Goal: Leave review/rating

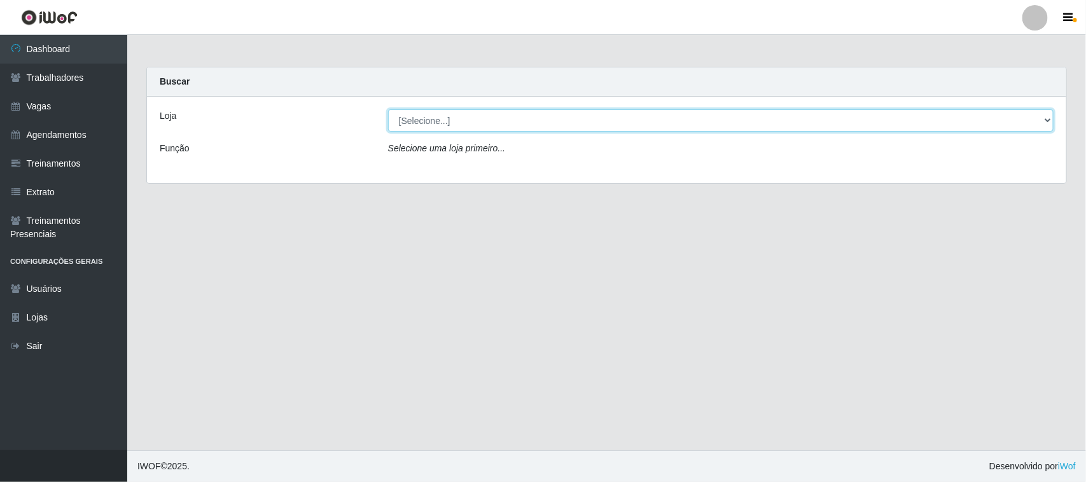
click at [461, 121] on select "[Selecione...] Nordestão - [GEOGRAPHIC_DATA]" at bounding box center [720, 120] width 665 height 22
select select "382"
click at [388, 109] on select "[Selecione...] Nordestão - [GEOGRAPHIC_DATA]" at bounding box center [720, 120] width 665 height 22
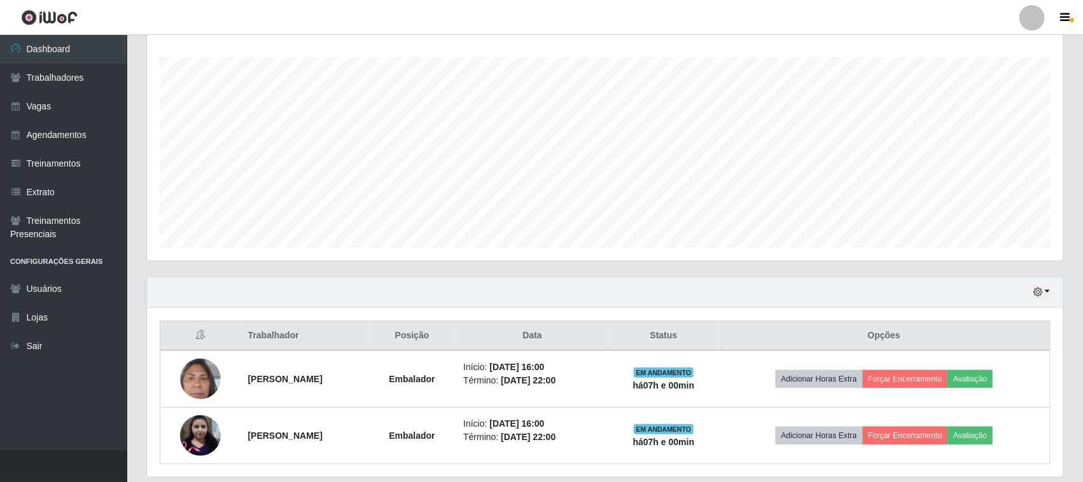
scroll to position [250, 0]
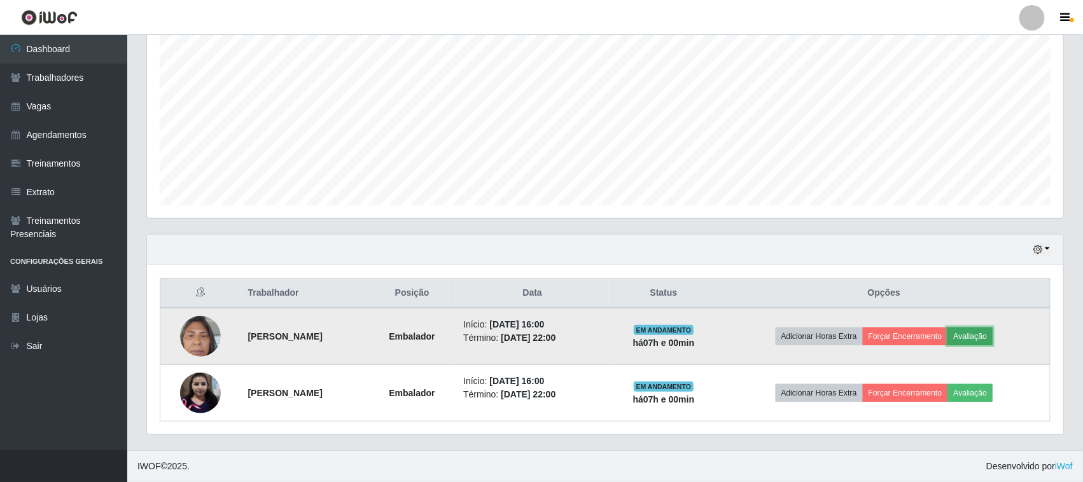
click at [992, 334] on button "Avaliação" at bounding box center [969, 337] width 45 height 18
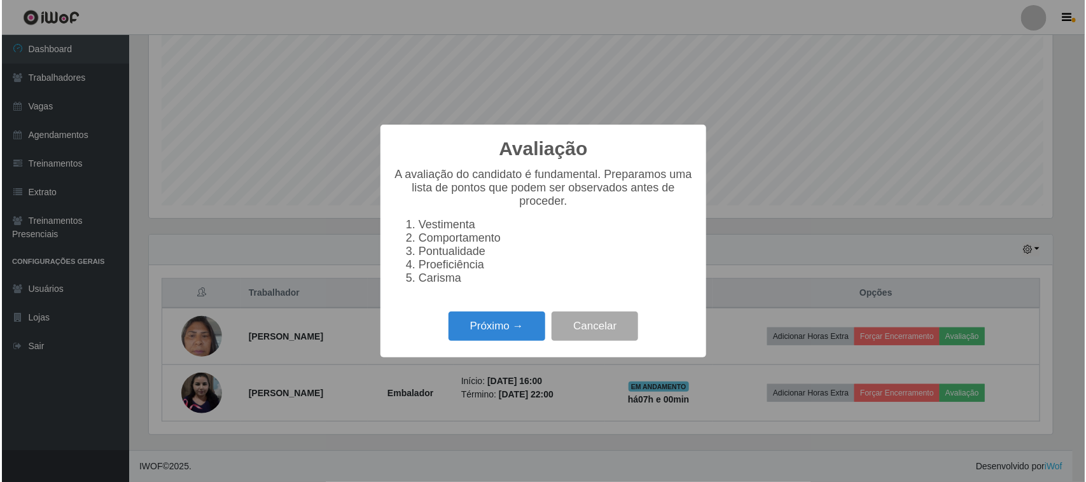
scroll to position [265, 907]
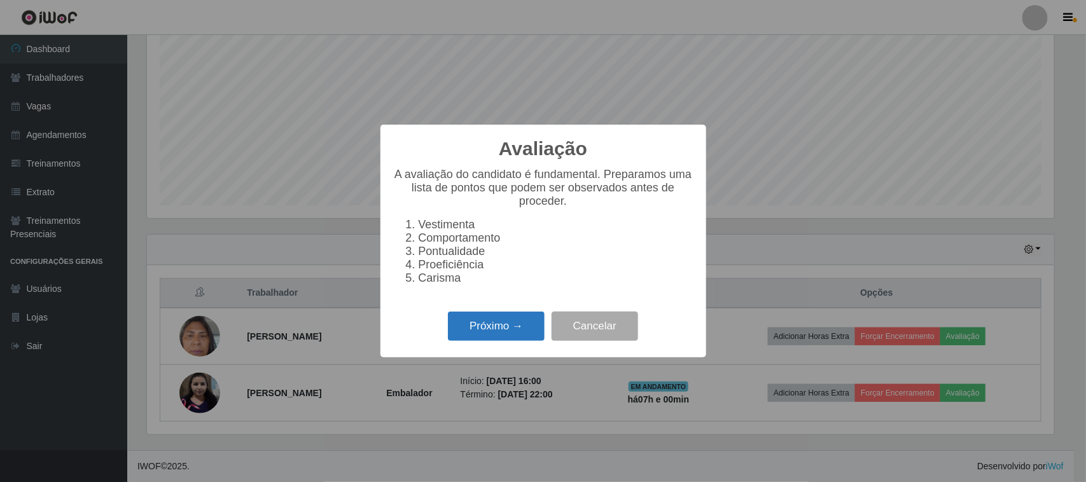
click at [504, 339] on button "Próximo →" at bounding box center [496, 327] width 97 height 30
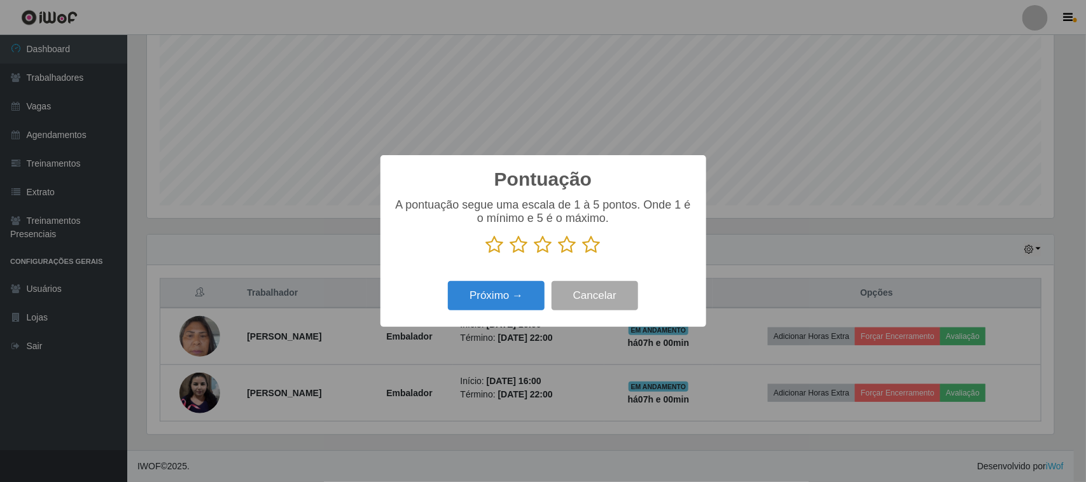
click at [589, 246] on icon at bounding box center [592, 244] width 18 height 19
click at [583, 254] on input "radio" at bounding box center [583, 254] width 0 height 0
click at [509, 295] on button "Próximo →" at bounding box center [496, 296] width 97 height 30
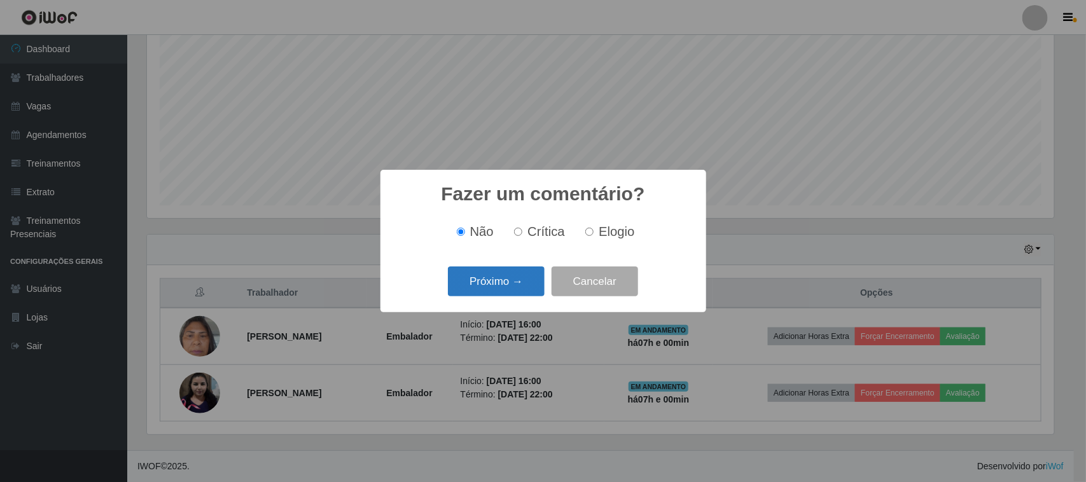
click at [513, 281] on button "Próximo →" at bounding box center [496, 282] width 97 height 30
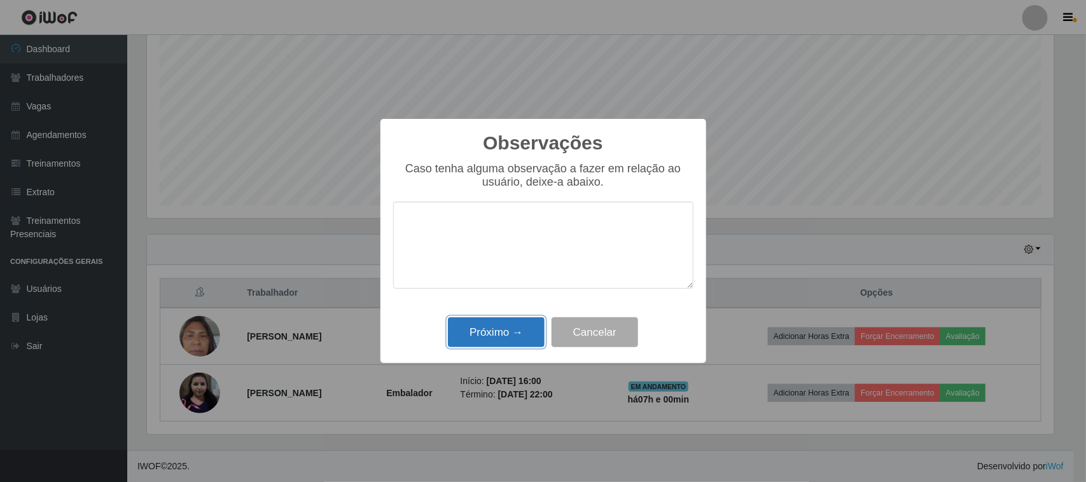
click at [494, 337] on button "Próximo →" at bounding box center [496, 332] width 97 height 30
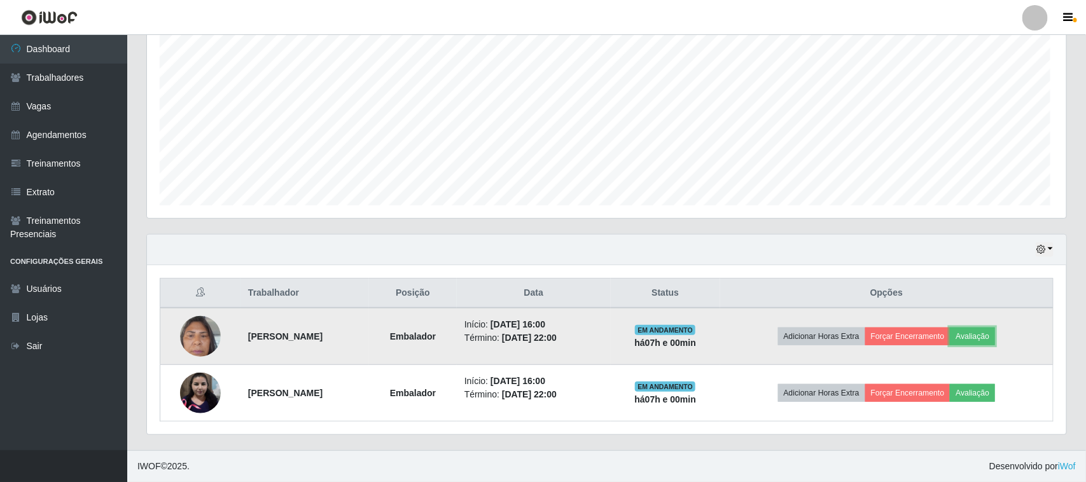
scroll to position [265, 916]
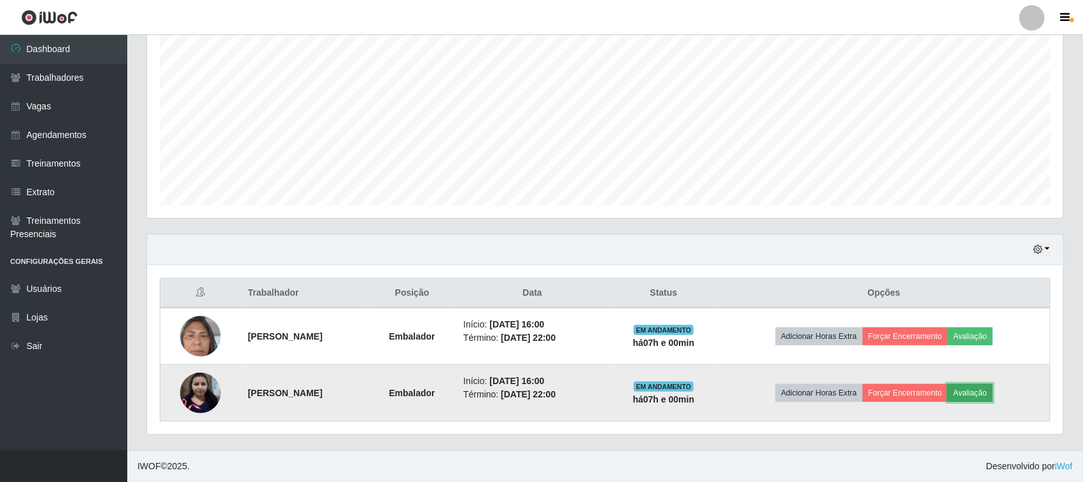
click at [992, 389] on button "Avaliação" at bounding box center [969, 393] width 45 height 18
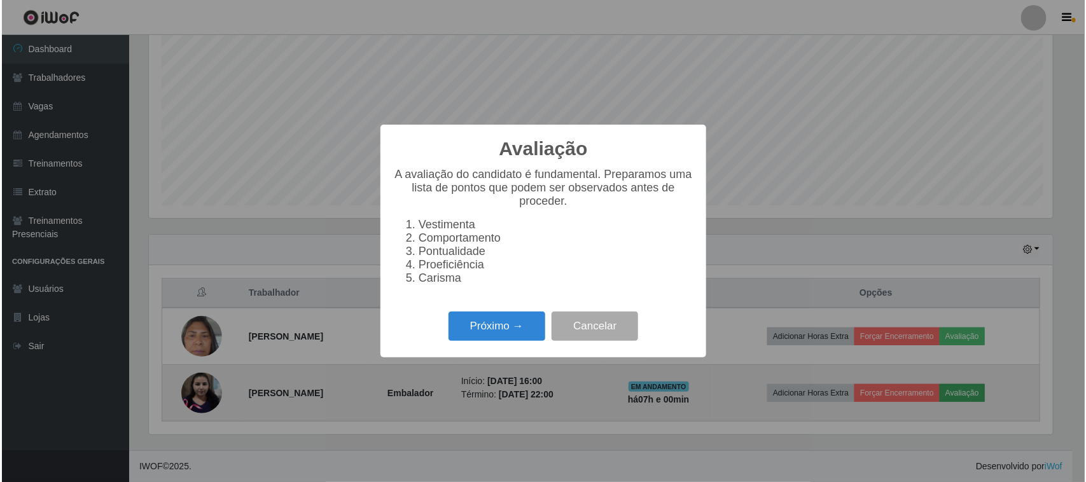
scroll to position [265, 907]
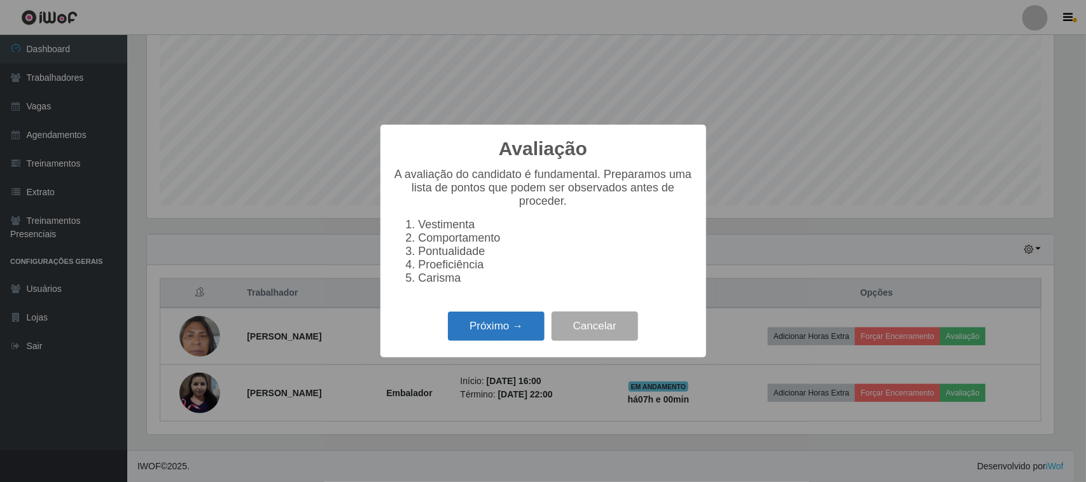
click at [453, 336] on button "Próximo →" at bounding box center [496, 327] width 97 height 30
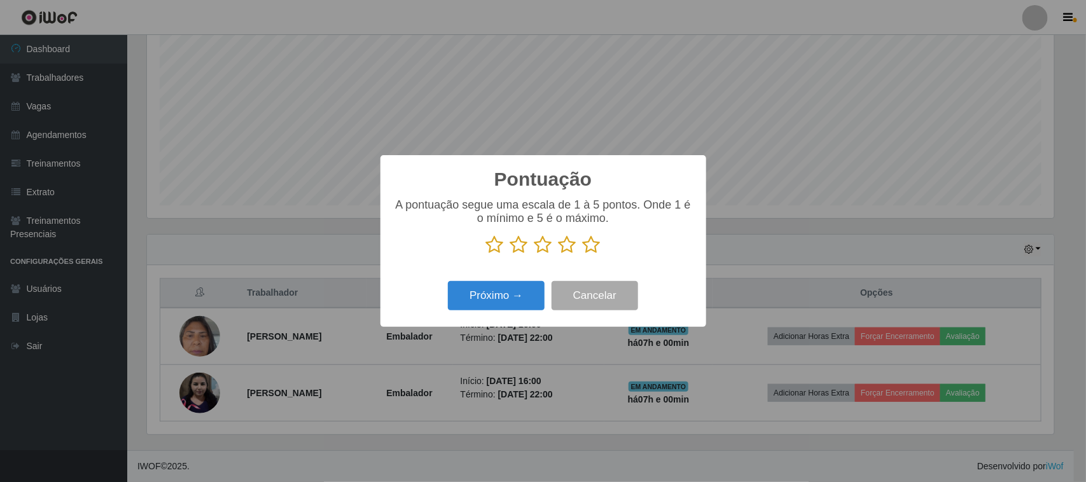
scroll to position [635815, 635171]
click at [590, 248] on icon at bounding box center [592, 244] width 18 height 19
click at [583, 254] on input "radio" at bounding box center [583, 254] width 0 height 0
click at [494, 300] on button "Próximo →" at bounding box center [496, 296] width 97 height 30
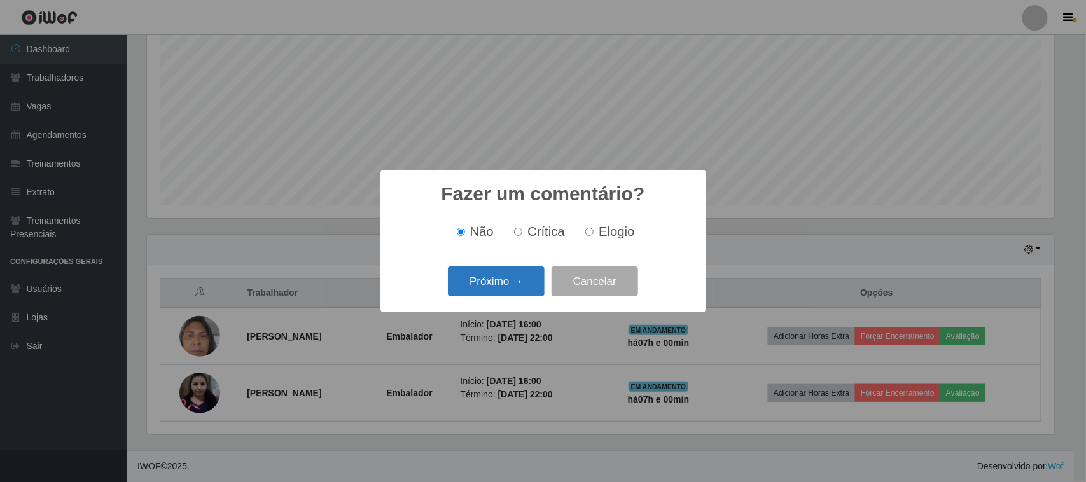
click at [507, 284] on button "Próximo →" at bounding box center [496, 282] width 97 height 30
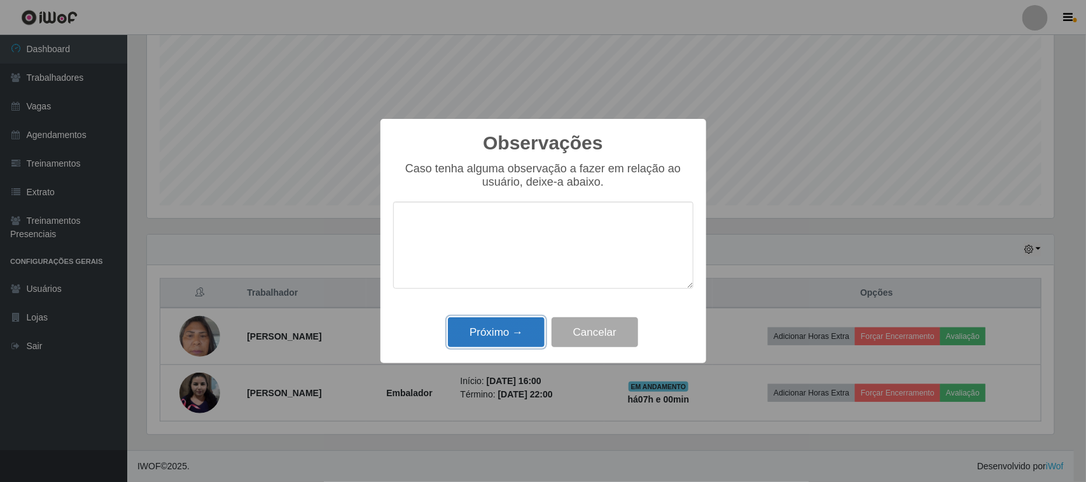
click at [485, 329] on button "Próximo →" at bounding box center [496, 332] width 97 height 30
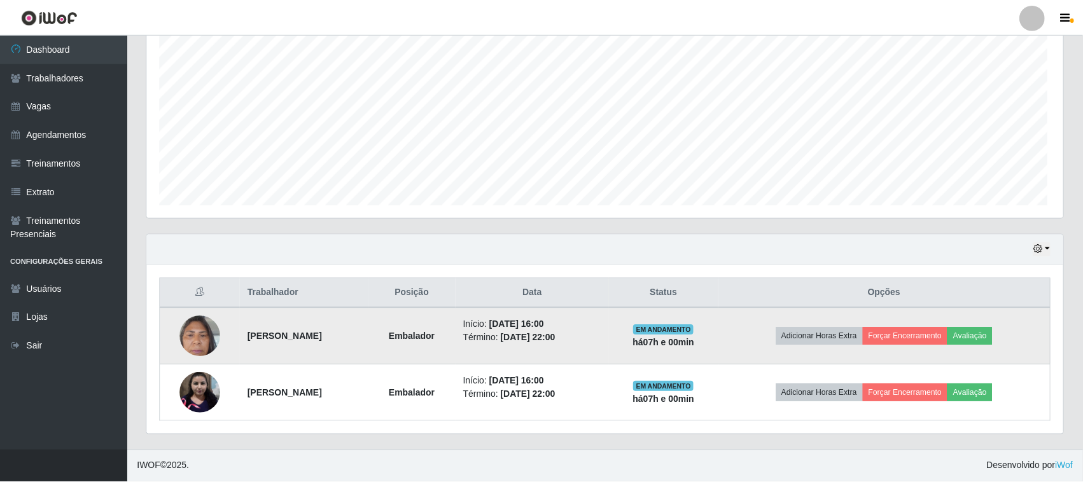
scroll to position [265, 916]
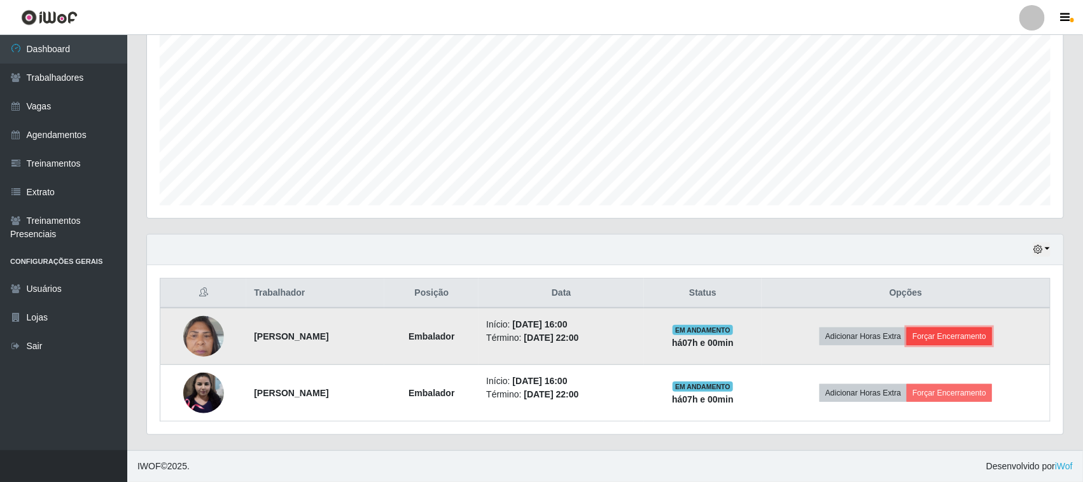
click at [943, 331] on button "Forçar Encerramento" at bounding box center [948, 337] width 85 height 18
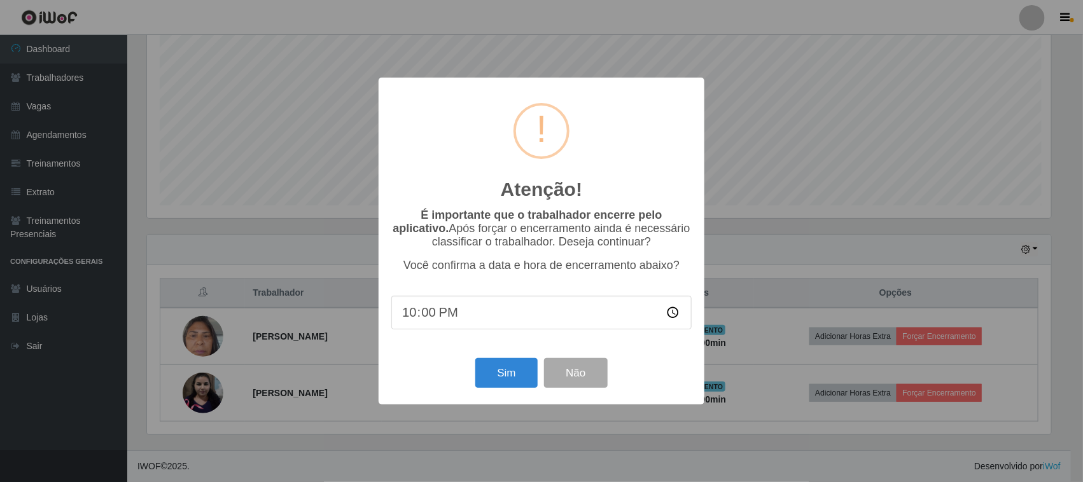
scroll to position [265, 907]
click at [497, 380] on button "Sim" at bounding box center [508, 373] width 62 height 30
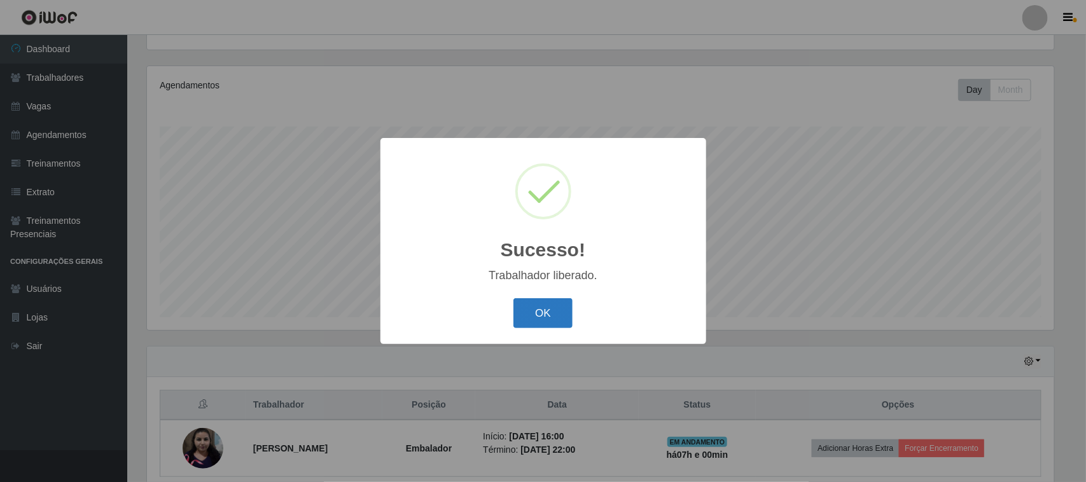
click at [560, 318] on button "OK" at bounding box center [542, 313] width 59 height 30
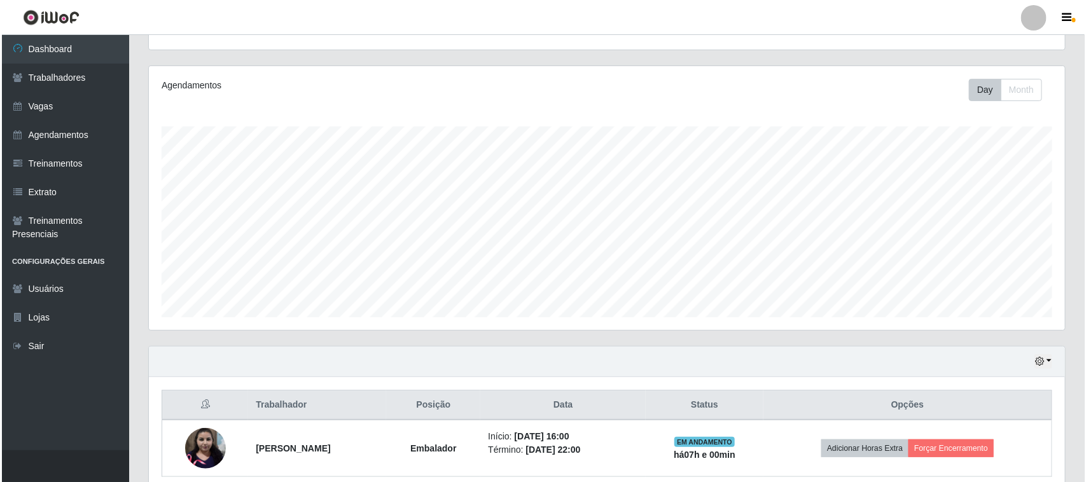
scroll to position [194, 0]
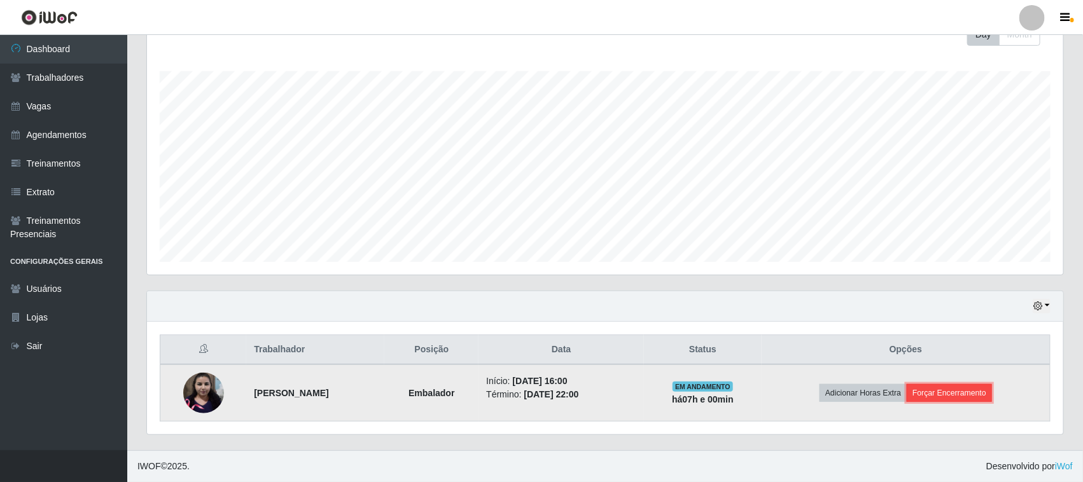
click at [941, 398] on button "Forçar Encerramento" at bounding box center [948, 393] width 85 height 18
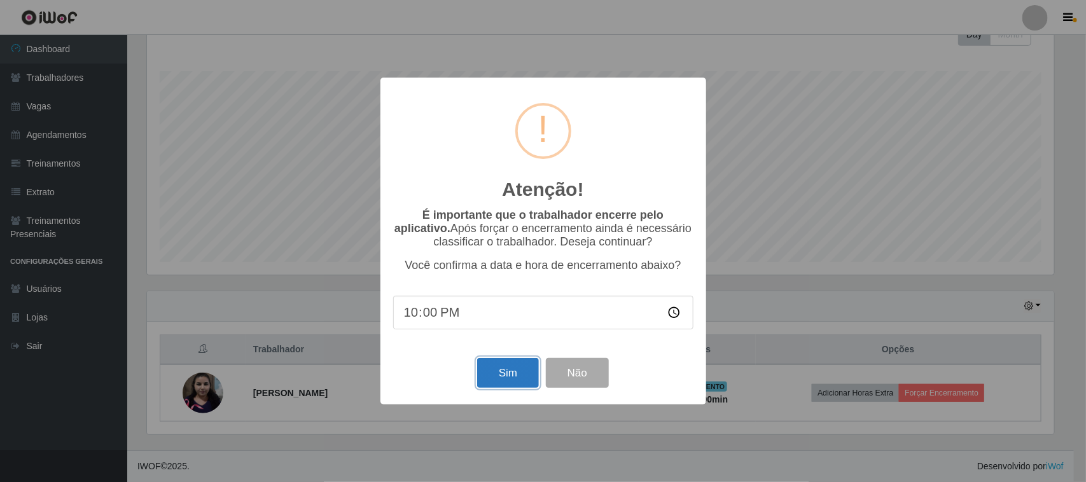
click at [490, 374] on button "Sim" at bounding box center [508, 373] width 62 height 30
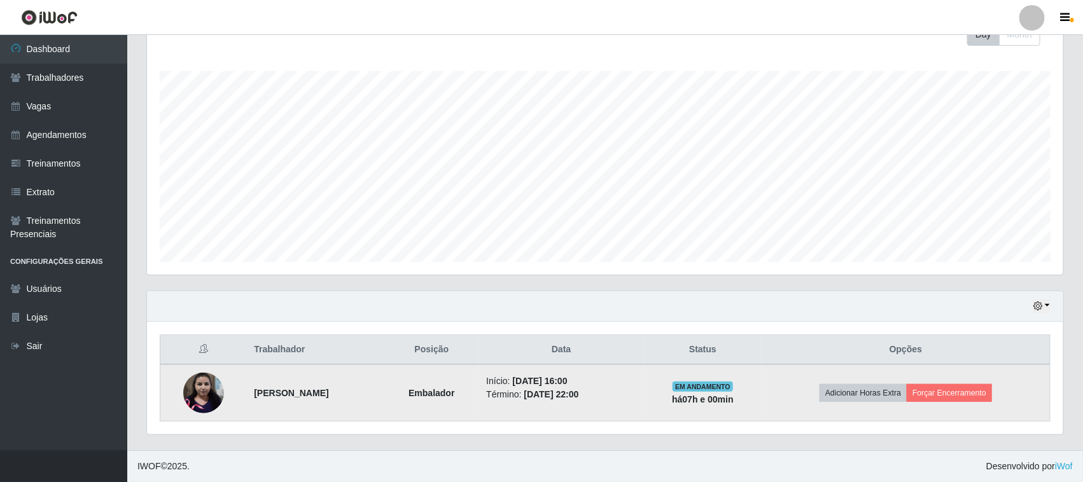
scroll to position [0, 0]
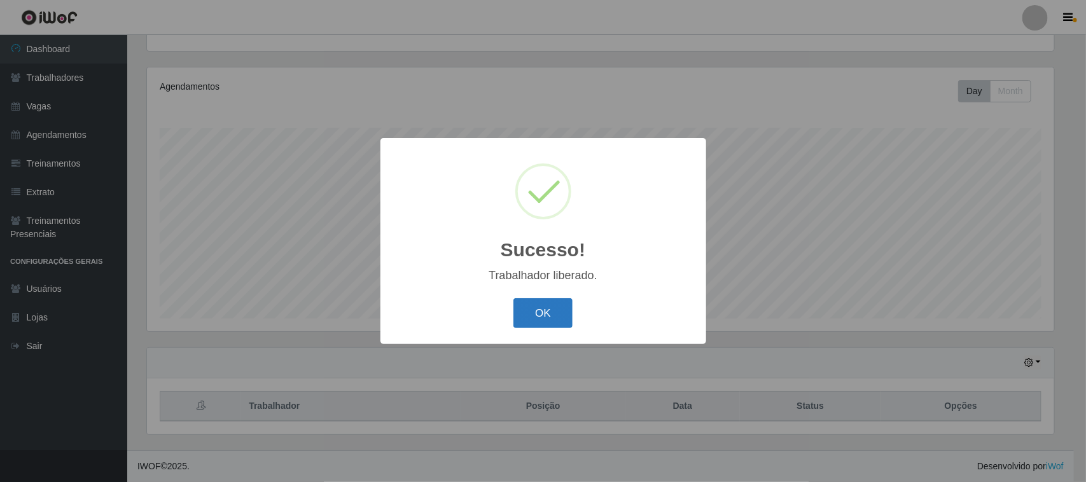
click at [544, 303] on button "OK" at bounding box center [542, 313] width 59 height 30
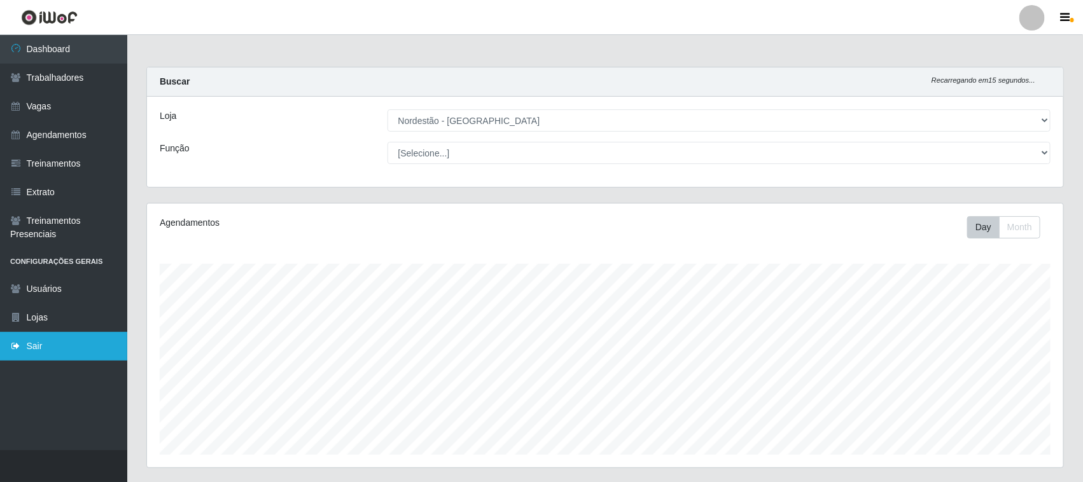
click at [37, 352] on link "Sair" at bounding box center [63, 346] width 127 height 29
